Goal: Task Accomplishment & Management: Complete application form

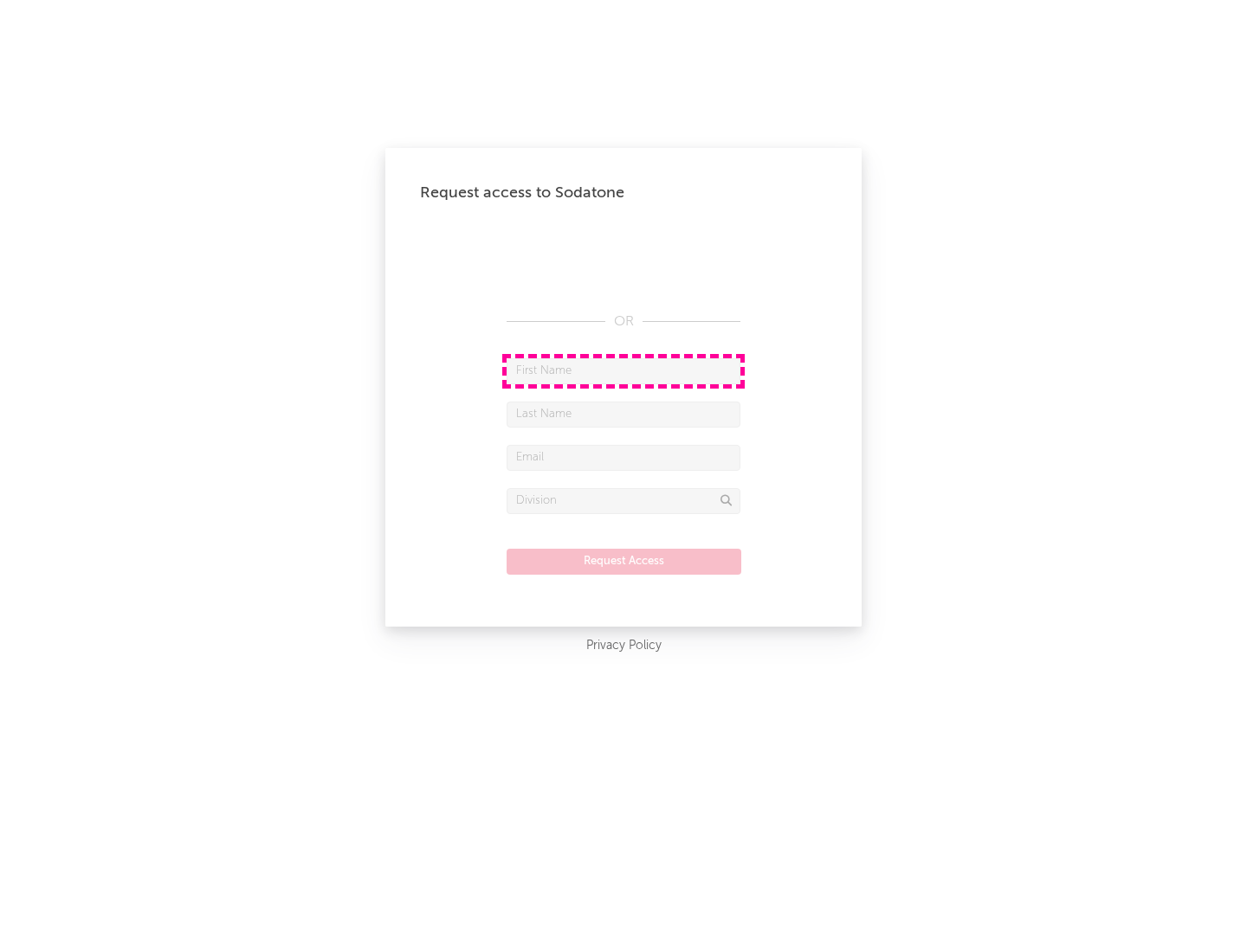
click at [623, 370] on input "text" at bounding box center [623, 370] width 234 height 26
type input "[PERSON_NAME]"
click at [623, 414] on input "text" at bounding box center [623, 414] width 234 height 26
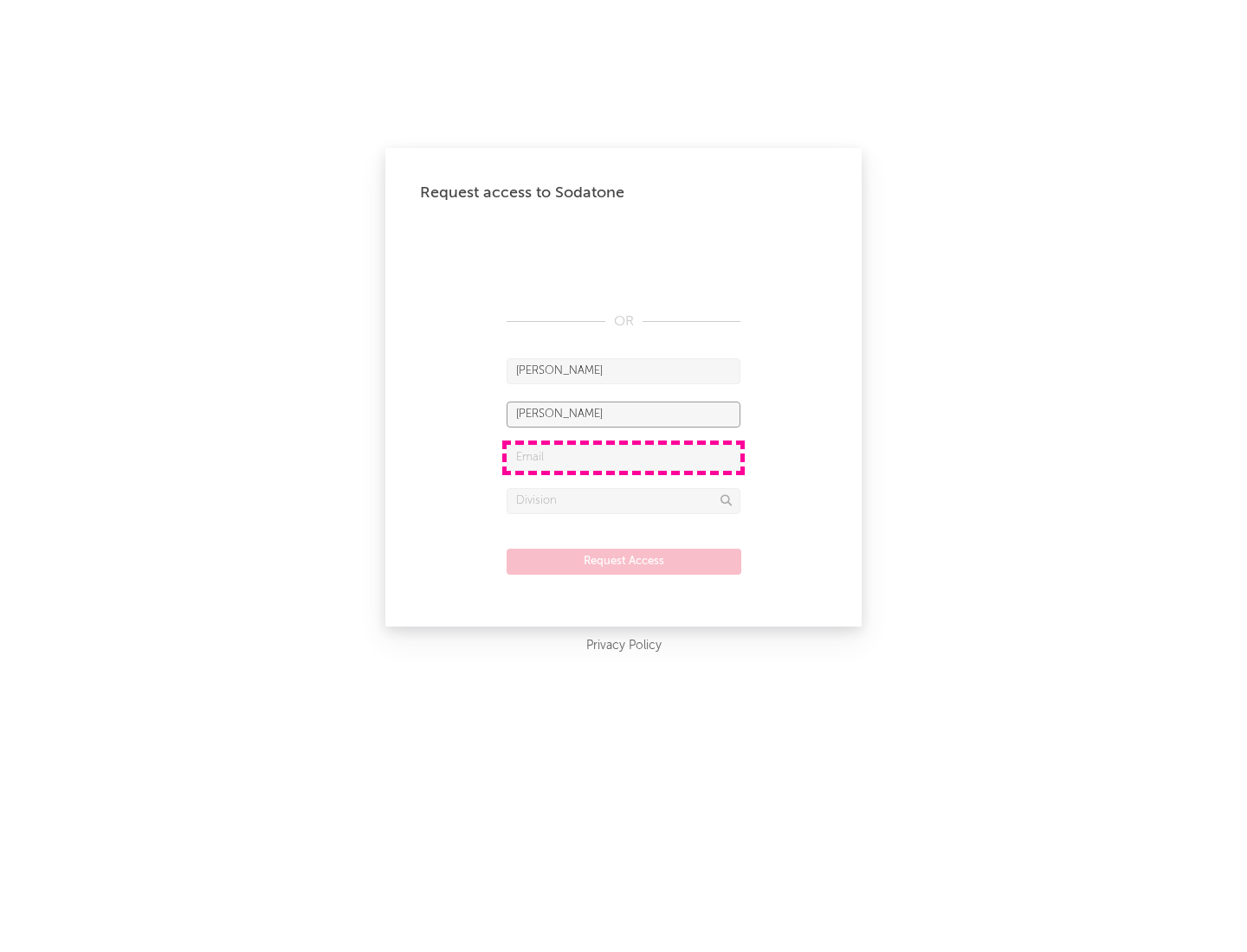
type input "[PERSON_NAME]"
click at [623, 457] on input "text" at bounding box center [623, 457] width 234 height 26
type input "[EMAIL_ADDRESS][DOMAIN_NAME]"
click at [623, 501] on input "text" at bounding box center [623, 501] width 234 height 26
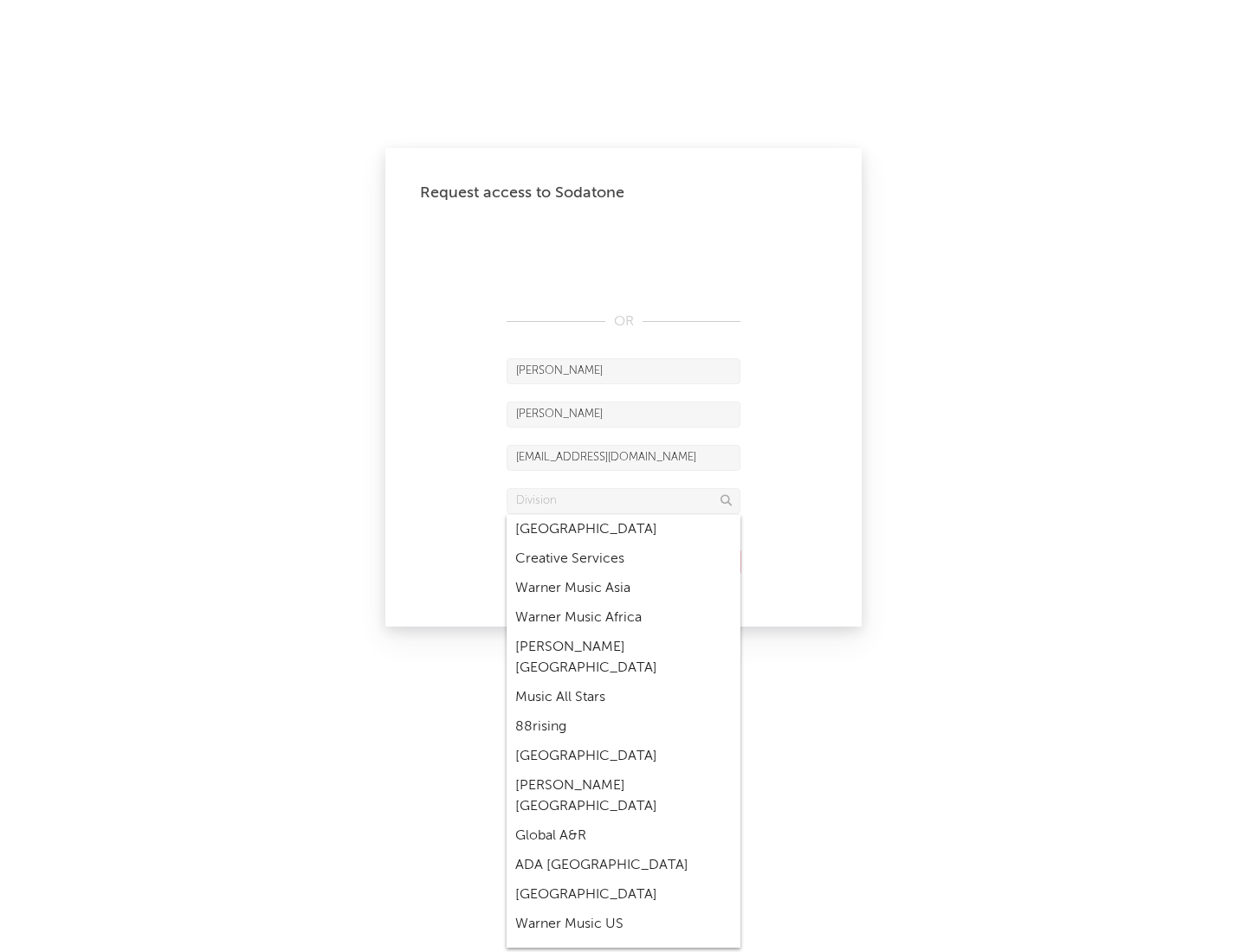
click at [623, 683] on div "Music All Stars" at bounding box center [623, 697] width 234 height 29
type input "Music All Stars"
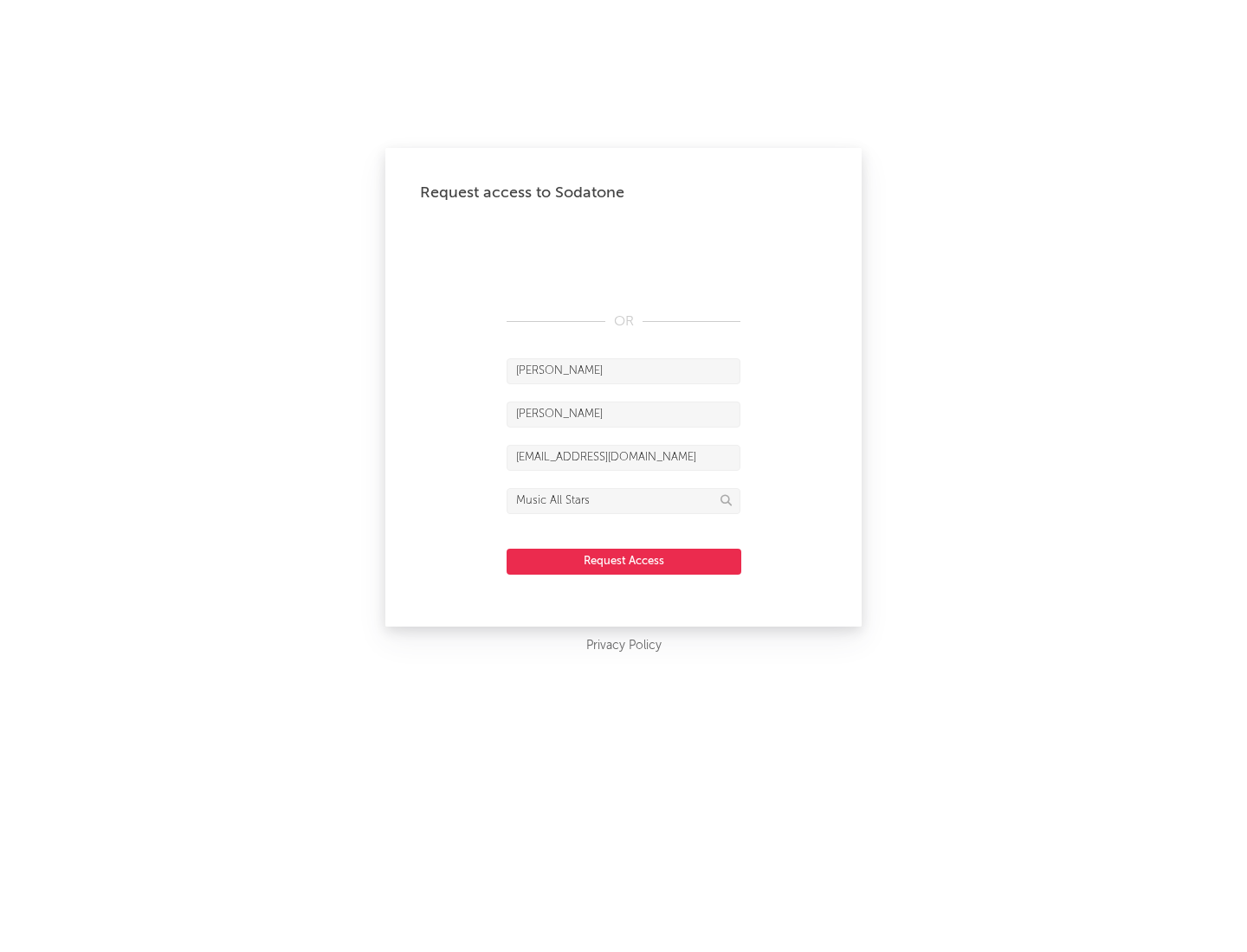
click at [623, 560] on button "Request Access" at bounding box center [623, 561] width 235 height 26
